Goal: Book appointment/travel/reservation

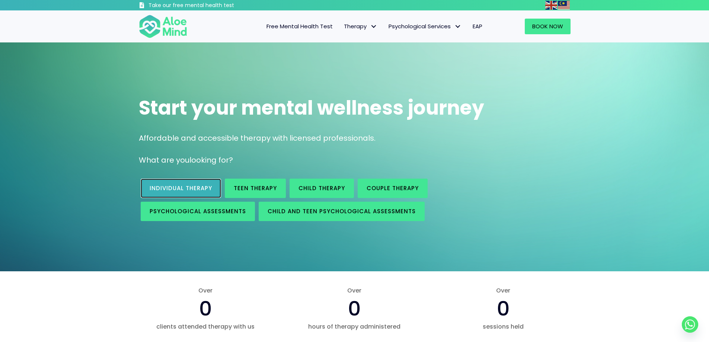
click at [170, 188] on span "Individual therapy" at bounding box center [181, 188] width 63 height 8
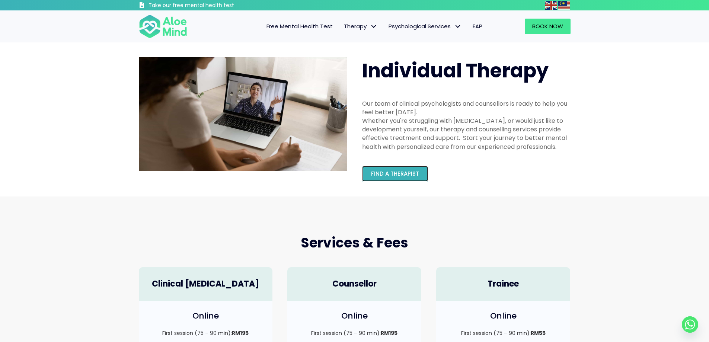
click at [394, 177] on span "Find a therapist" at bounding box center [395, 174] width 48 height 8
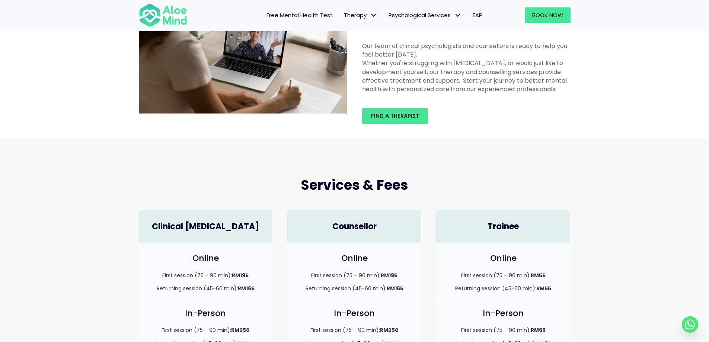
scroll to position [149, 0]
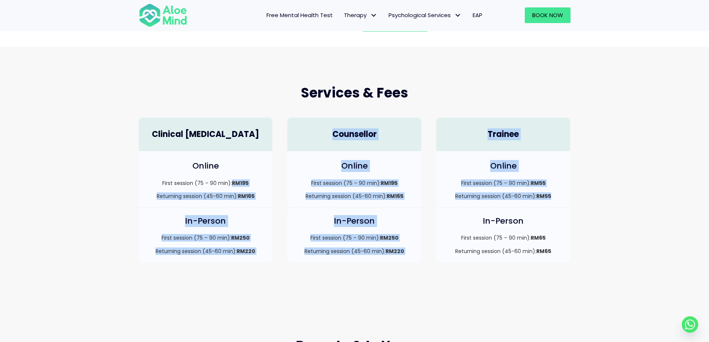
drag, startPoint x: 255, startPoint y: 181, endPoint x: 551, endPoint y: 199, distance: 296.0
click at [551, 199] on div "Clinical Psychologist Online First session (75 – 90 min): RM195 Returning sessi…" at bounding box center [354, 190] width 446 height 160
click at [551, 200] on div "Online First session (75 – 90 min): RM55 Returning session (45-60 min): RM55" at bounding box center [503, 179] width 134 height 57
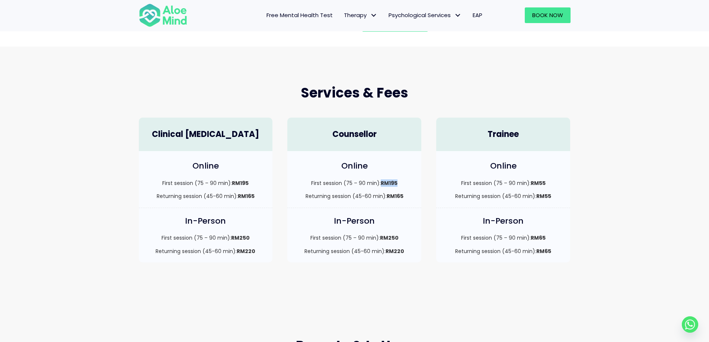
drag, startPoint x: 381, startPoint y: 180, endPoint x: 409, endPoint y: 183, distance: 28.4
click at [409, 183] on p "First session (75 – 90 min): RM195" at bounding box center [354, 182] width 119 height 7
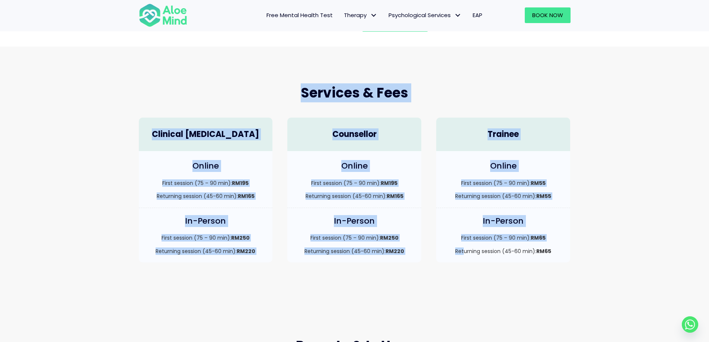
drag, startPoint x: 458, startPoint y: 270, endPoint x: 215, endPoint y: 64, distance: 318.1
click at [215, 64] on div "Services & Fees Clinical Psychologist Online First session (75 – 90 min): RM195…" at bounding box center [354, 173] width 709 height 253
click at [482, 202] on div "Online First session (75 – 90 min): RM55 Returning session (45-60 min): RM55" at bounding box center [503, 179] width 134 height 57
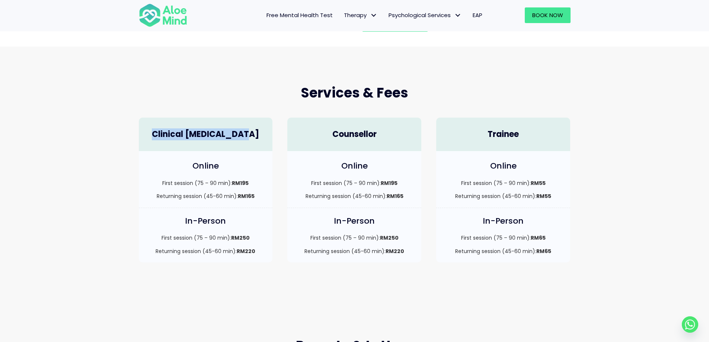
drag, startPoint x: 162, startPoint y: 139, endPoint x: 251, endPoint y: 146, distance: 89.2
click at [251, 146] on div "Clinical Psychologist" at bounding box center [206, 135] width 134 height 34
click at [316, 176] on div "Online First session (75 – 90 min): RM195 Returning session (45-60 min): RM165" at bounding box center [354, 179] width 134 height 57
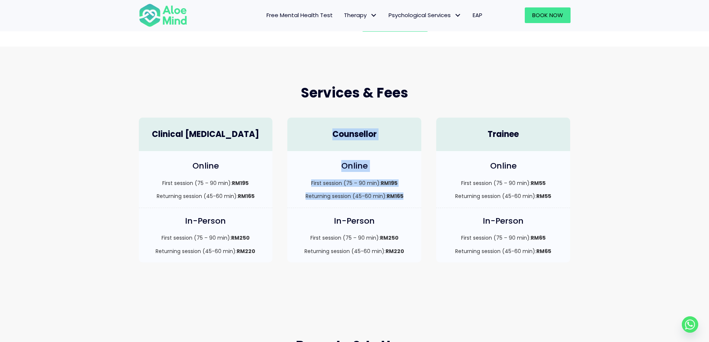
drag, startPoint x: 332, startPoint y: 126, endPoint x: 420, endPoint y: 192, distance: 109.2
click at [420, 192] on div "Counsellor Online First session (75 – 90 min): RM195 Returning session (45-60 m…" at bounding box center [354, 190] width 149 height 160
click at [416, 198] on div "Online First session (75 – 90 min): RM195 Returning session (45-60 min): RM165" at bounding box center [354, 179] width 134 height 57
drag, startPoint x: 313, startPoint y: 133, endPoint x: 413, endPoint y: 131, distance: 100.1
click at [413, 131] on h4 "Counsellor" at bounding box center [354, 135] width 119 height 12
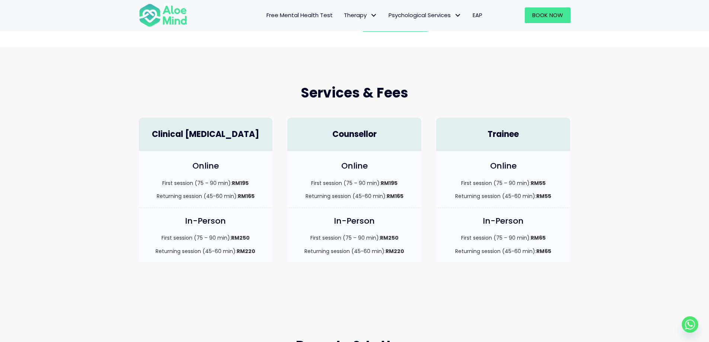
drag, startPoint x: 445, startPoint y: 190, endPoint x: 443, endPoint y: 195, distance: 5.1
click at [444, 192] on div "First session (75 – 90 min): RM55 Returning session (45-60 min): RM55" at bounding box center [502, 189] width 119 height 21
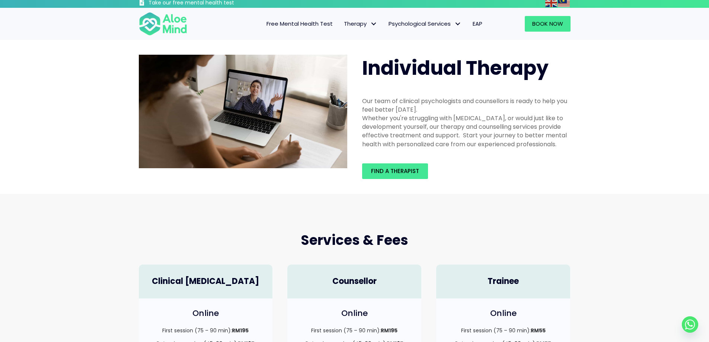
scroll to position [0, 0]
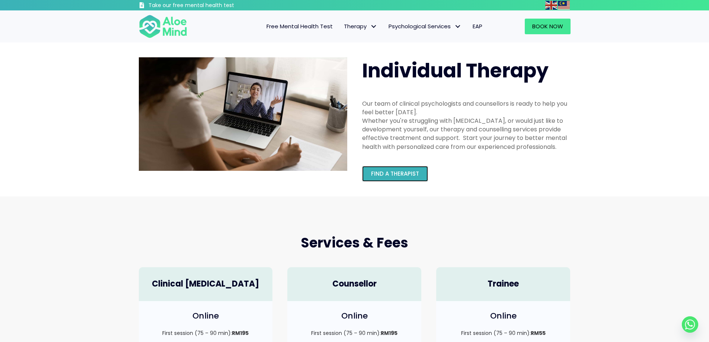
click at [391, 178] on link "Find a therapist" at bounding box center [395, 174] width 66 height 16
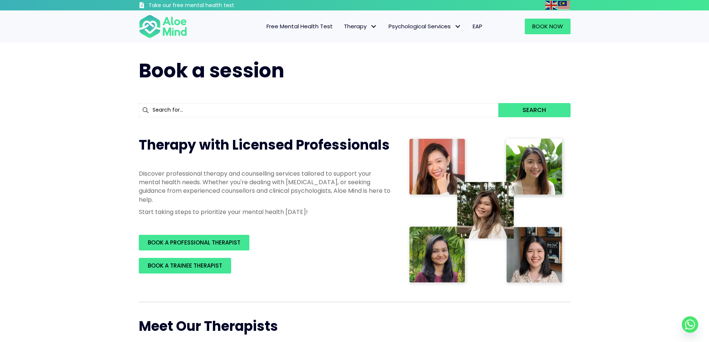
drag, startPoint x: 325, startPoint y: 155, endPoint x: 320, endPoint y: 155, distance: 4.5
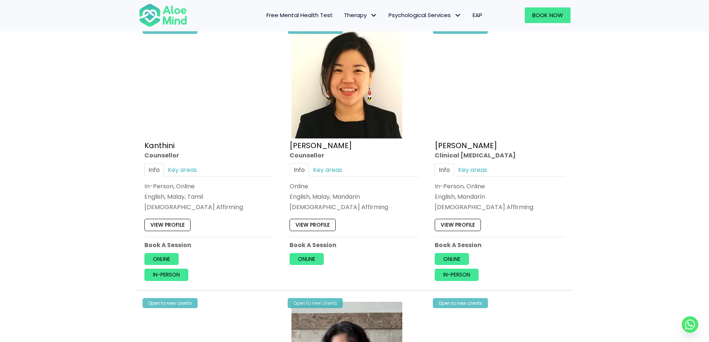
scroll to position [1191, 0]
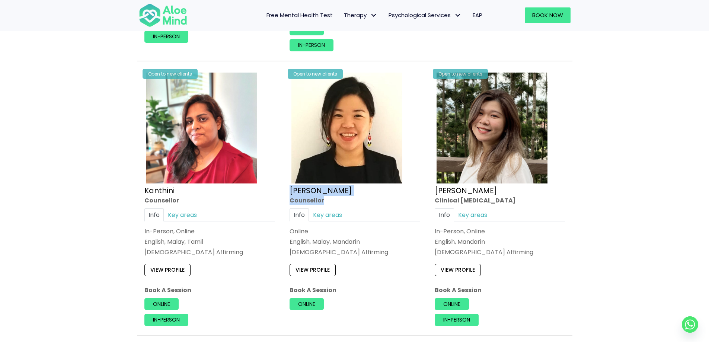
drag, startPoint x: 323, startPoint y: 201, endPoint x: 288, endPoint y: 191, distance: 36.3
click at [288, 191] on div "Open to new clients Karen Counsellor Info Key areas Online English, Malay, Mand…" at bounding box center [354, 190] width 141 height 250
click at [333, 193] on div "[PERSON_NAME]" at bounding box center [354, 190] width 130 height 11
click at [335, 204] on div "Counsellor" at bounding box center [354, 200] width 130 height 9
drag, startPoint x: 329, startPoint y: 202, endPoint x: 293, endPoint y: 195, distance: 36.0
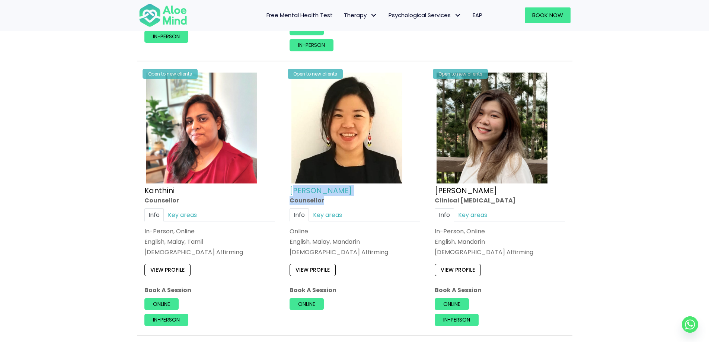
click at [293, 195] on div "Open to new clients Karen Counsellor Info Key areas Online English, Malay, Mand…" at bounding box center [354, 190] width 141 height 250
click at [290, 193] on link "[PERSON_NAME]" at bounding box center [320, 190] width 63 height 10
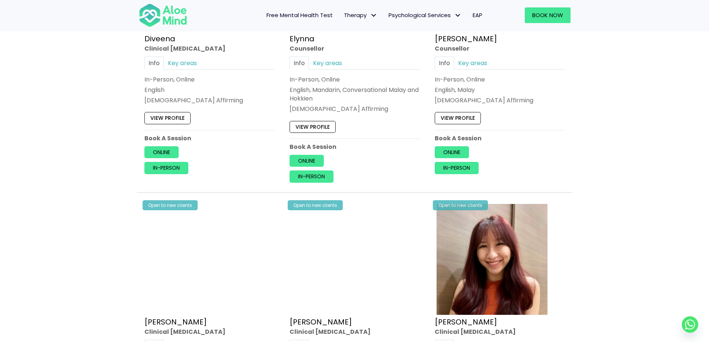
scroll to position [856, 0]
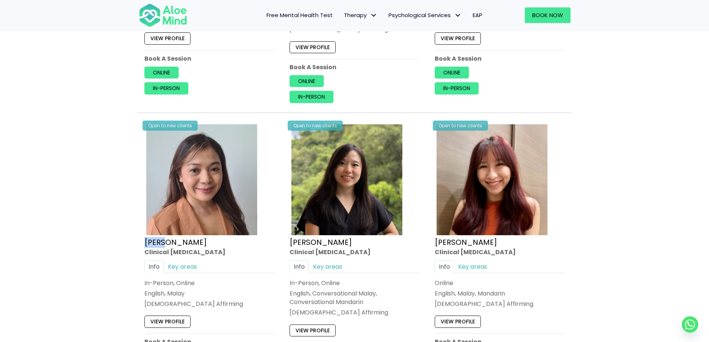
drag, startPoint x: 173, startPoint y: 244, endPoint x: 189, endPoint y: 243, distance: 16.0
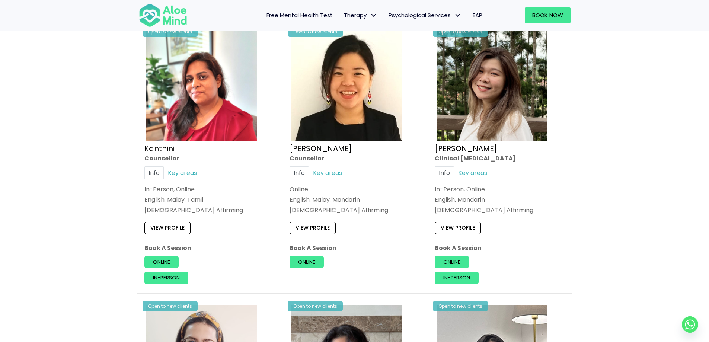
scroll to position [1153, 0]
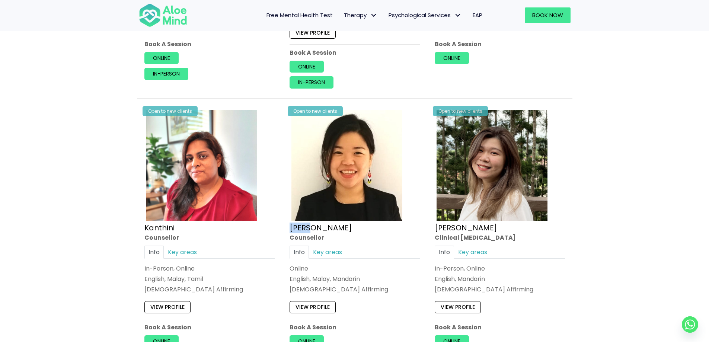
drag, startPoint x: 285, startPoint y: 233, endPoint x: 333, endPoint y: 232, distance: 48.0
click at [333, 232] on div "Open to new clients Karen Counsellor Info Key areas Online English, Malay, Mand…" at bounding box center [354, 227] width 141 height 250
click at [378, 252] on div "Info Key areas" at bounding box center [354, 251] width 130 height 13
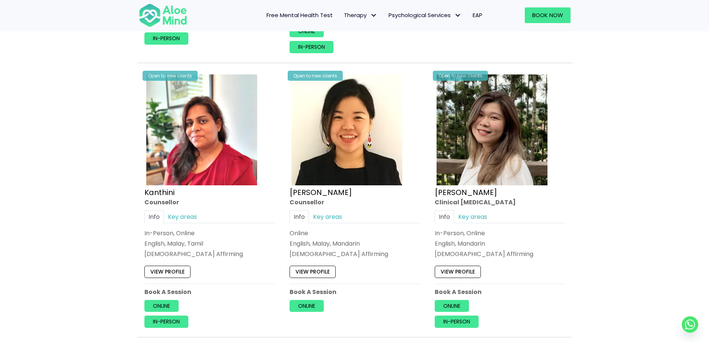
scroll to position [1191, 0]
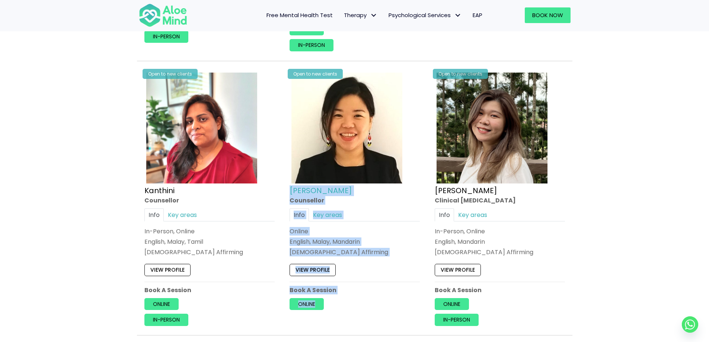
drag, startPoint x: 378, startPoint y: 299, endPoint x: 290, endPoint y: 193, distance: 138.2
click at [290, 193] on div "Open to new clients Karen Counsellor Info Key areas Online English, Malay, Mand…" at bounding box center [354, 190] width 141 height 250
click at [283, 195] on div "Open to new clients Karen Counsellor Info Key areas Online English, Malay, Mand…" at bounding box center [354, 200] width 145 height 271
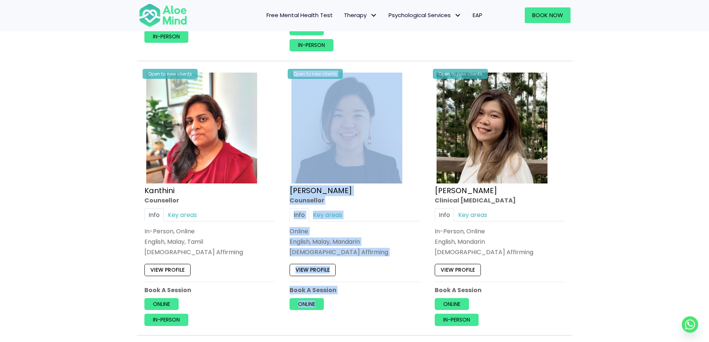
drag, startPoint x: 367, startPoint y: 295, endPoint x: 284, endPoint y: 166, distance: 153.7
click at [284, 166] on div "Open to new clients Karen Counsellor Info Key areas Online English, Malay, Mand…" at bounding box center [354, 190] width 141 height 250
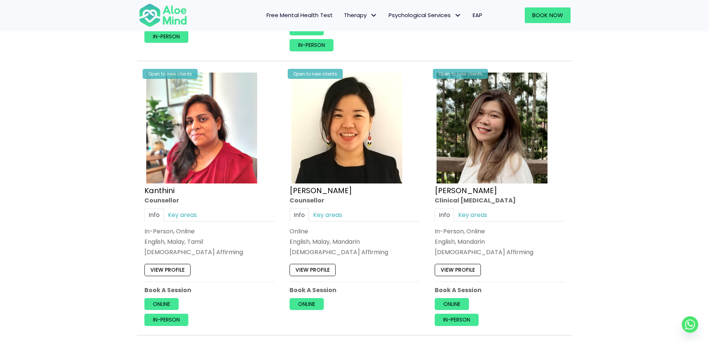
click at [378, 304] on p "Online" at bounding box center [354, 304] width 130 height 12
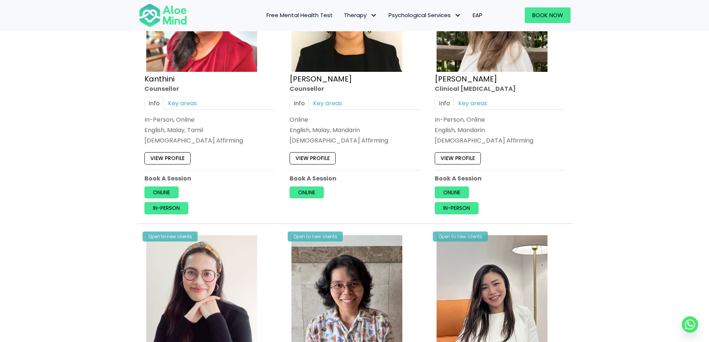
click at [368, 207] on div "Open to new clients Karen Counsellor Info Key areas Online English, Malay, Mand…" at bounding box center [354, 88] width 141 height 270
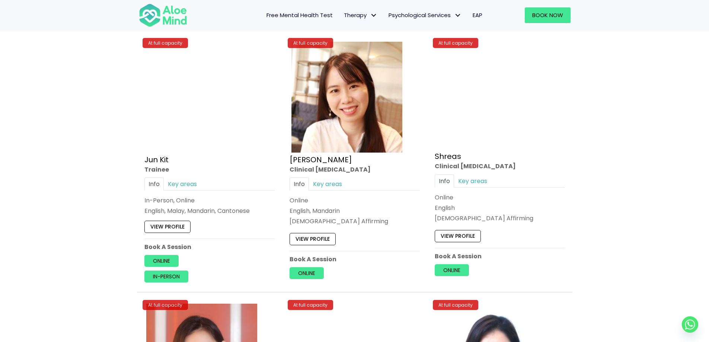
scroll to position [2790, 0]
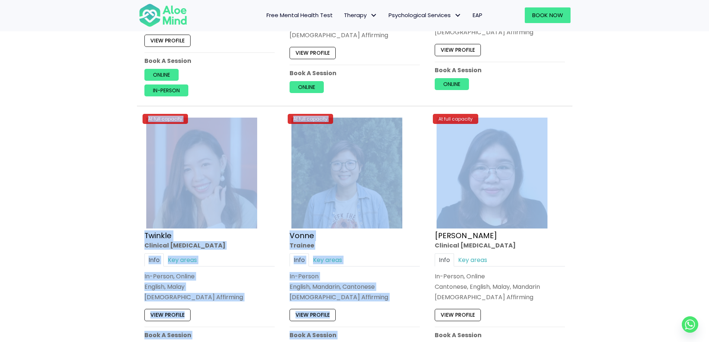
drag, startPoint x: 142, startPoint y: 119, endPoint x: 529, endPoint y: 121, distance: 387.7
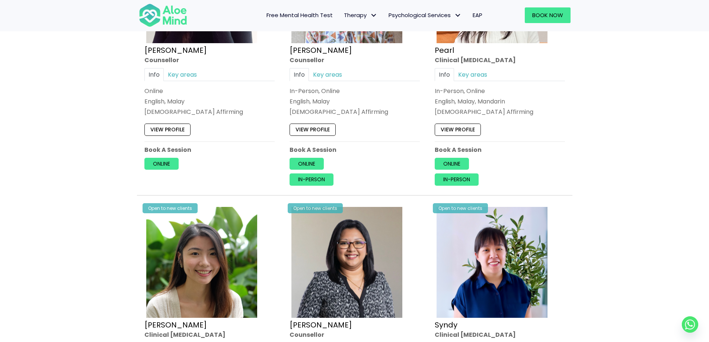
scroll to position [1711, 0]
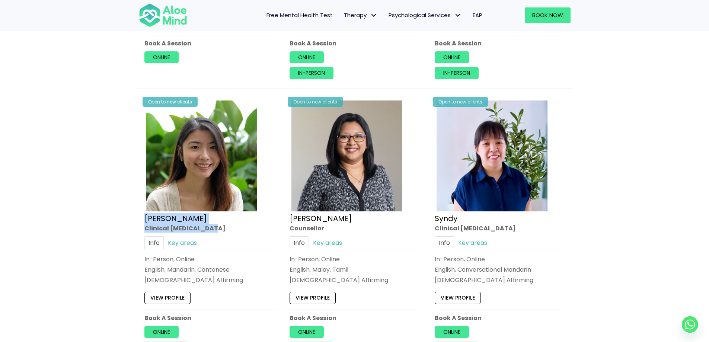
drag, startPoint x: 116, startPoint y: 223, endPoint x: 214, endPoint y: 231, distance: 98.9
click at [214, 231] on div "Book a session Search Therapy with Licensed Professionals Discover professional…" at bounding box center [354, 50] width 709 height 3441
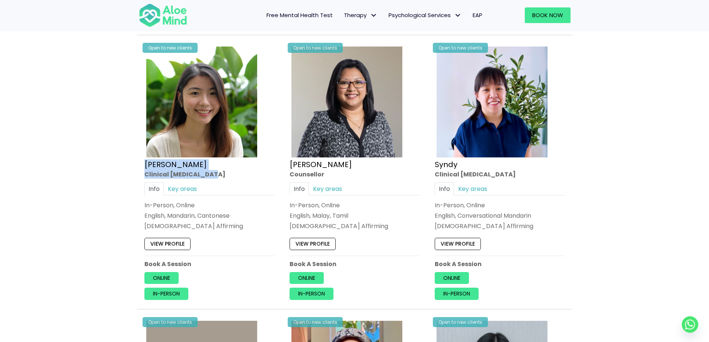
scroll to position [1786, 0]
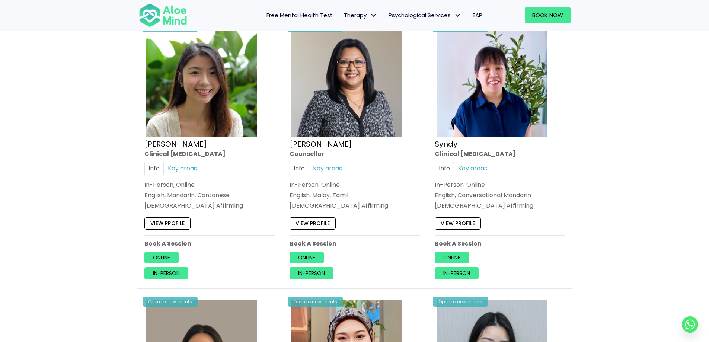
click at [252, 201] on div "[DEMOGRAPHIC_DATA] Affirming" at bounding box center [209, 205] width 130 height 9
drag, startPoint x: 220, startPoint y: 163, endPoint x: 152, endPoint y: 164, distance: 68.5
click at [145, 158] on div "Open to new clients Peggy Clinical psychologist Info Key areas In-Person, Onlin…" at bounding box center [209, 152] width 141 height 266
click at [206, 196] on p "English, Mandarin, Cantonese" at bounding box center [209, 195] width 130 height 9
click at [186, 169] on link "Key areas" at bounding box center [182, 167] width 37 height 13
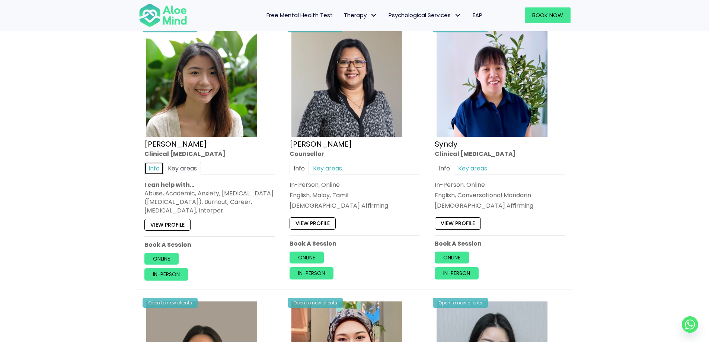
click at [149, 163] on link "Info" at bounding box center [153, 167] width 19 height 13
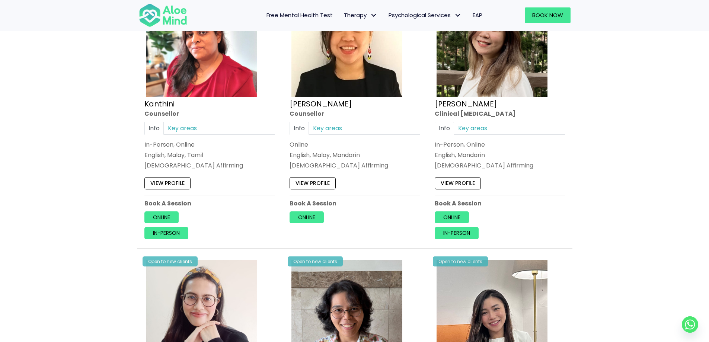
scroll to position [1079, 0]
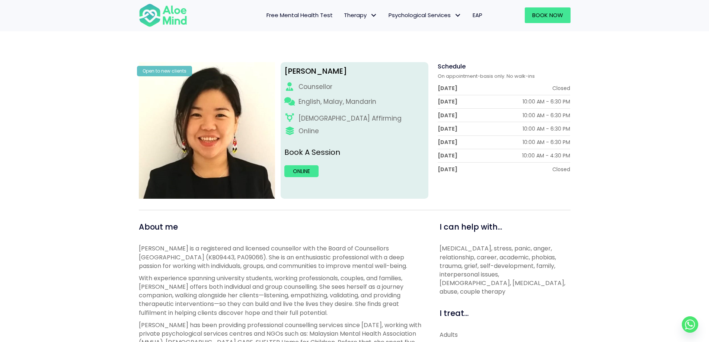
scroll to position [260, 0]
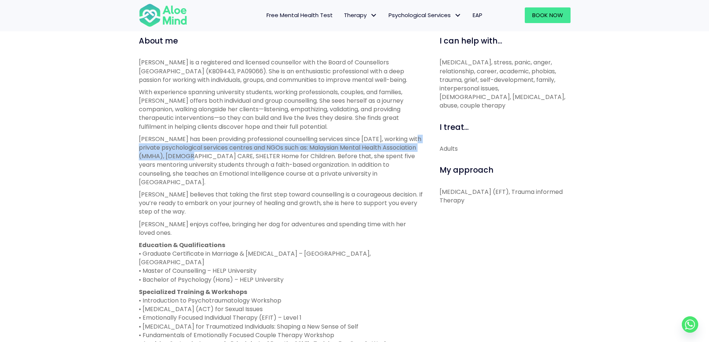
drag, startPoint x: 175, startPoint y: 149, endPoint x: 218, endPoint y: 154, distance: 43.5
click at [218, 154] on div "About me Karen is a registered and licensed counsellor with the Board of Counse…" at bounding box center [280, 248] width 295 height 427
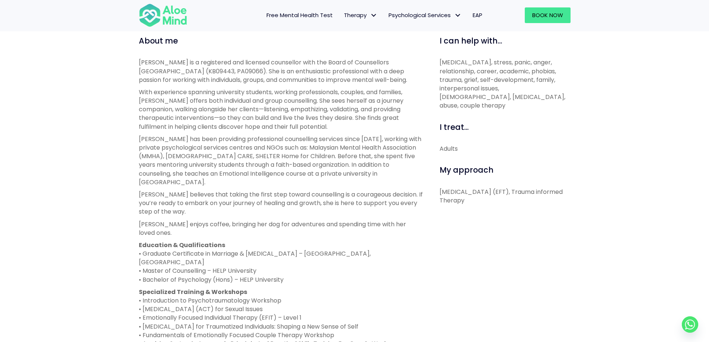
click at [263, 191] on p "Karen believes that taking the first step toward counselling is a courageous de…" at bounding box center [281, 203] width 284 height 26
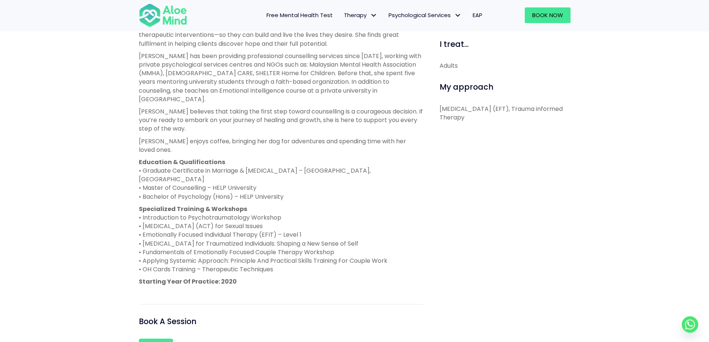
scroll to position [335, 0]
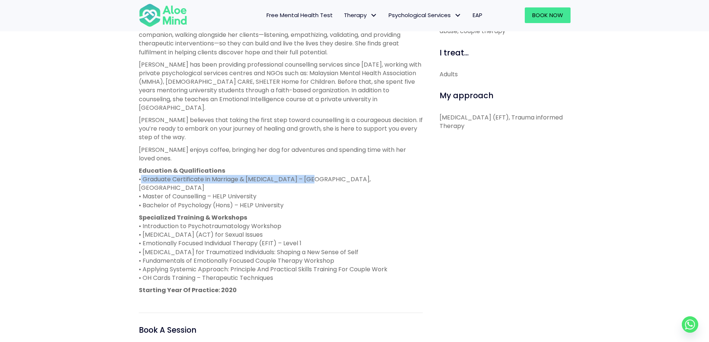
drag, startPoint x: 155, startPoint y: 161, endPoint x: 305, endPoint y: 163, distance: 150.3
click at [305, 163] on div "About me Karen is a registered and licensed counsellor with the Board of Counse…" at bounding box center [280, 174] width 295 height 427
click at [306, 166] on p "Education & Qualifications • Graduate Certificate in Marriage & Family Therapy …" at bounding box center [281, 187] width 284 height 43
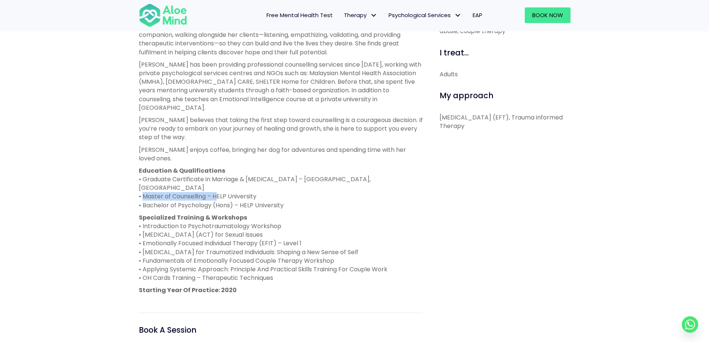
drag, startPoint x: 142, startPoint y: 171, endPoint x: 214, endPoint y: 172, distance: 71.8
click at [214, 172] on p "Education & Qualifications • Graduate Certificate in Marriage & Family Therapy …" at bounding box center [281, 187] width 284 height 43
click at [202, 178] on p "Education & Qualifications • Graduate Certificate in Marriage & Family Therapy …" at bounding box center [281, 187] width 284 height 43
drag, startPoint x: 157, startPoint y: 178, endPoint x: 239, endPoint y: 178, distance: 81.8
click at [239, 178] on div "About me Karen is a registered and licensed counsellor with the Board of Counse…" at bounding box center [280, 174] width 295 height 427
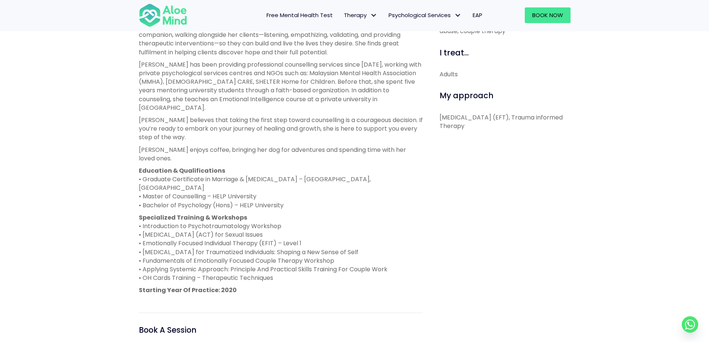
click at [345, 213] on p "Specialized Training & Workshops • Introduction to Psychotraumatology Workshop …" at bounding box center [281, 247] width 284 height 69
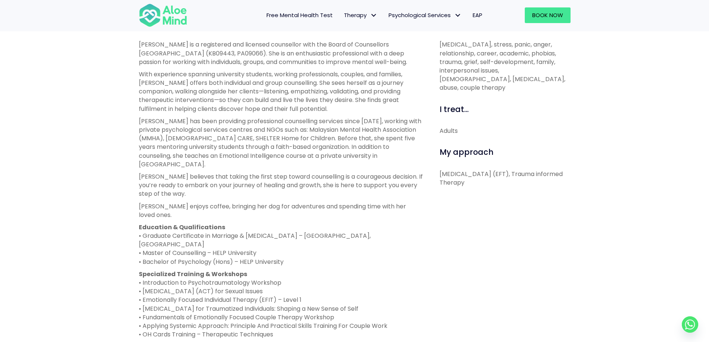
scroll to position [149, 0]
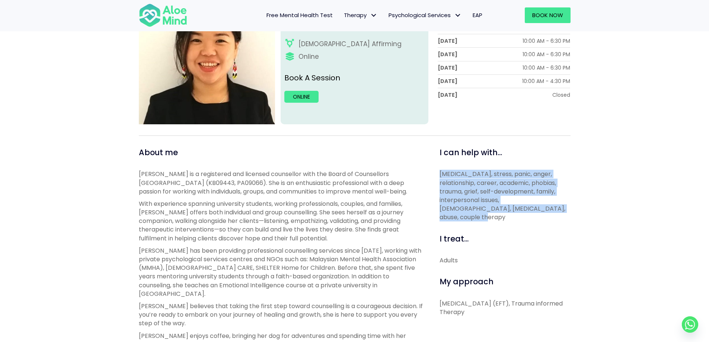
drag, startPoint x: 439, startPoint y: 169, endPoint x: 554, endPoint y: 211, distance: 123.0
click at [554, 211] on p "Depression, anxiety, stress, panic, anger, relationship, career, academic, phob…" at bounding box center [504, 196] width 131 height 52
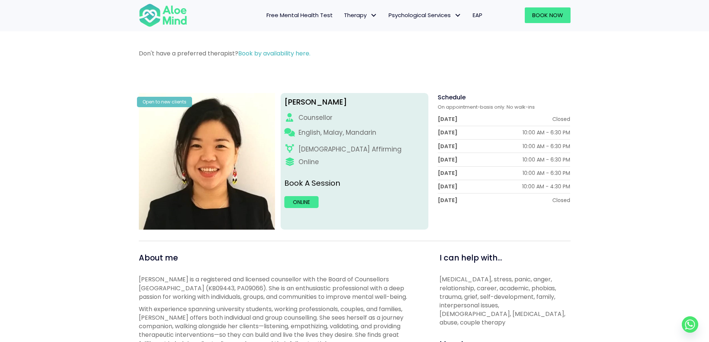
scroll to position [37, 0]
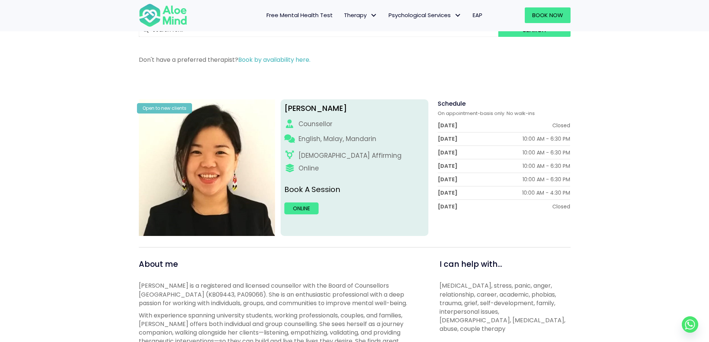
drag, startPoint x: 86, startPoint y: 150, endPoint x: 68, endPoint y: 120, distance: 34.4
drag, startPoint x: 102, startPoint y: 118, endPoint x: 103, endPoint y: 129, distance: 10.9
